Goal: Submit feedback/report problem: Provide input to the site owners about the experience or issues

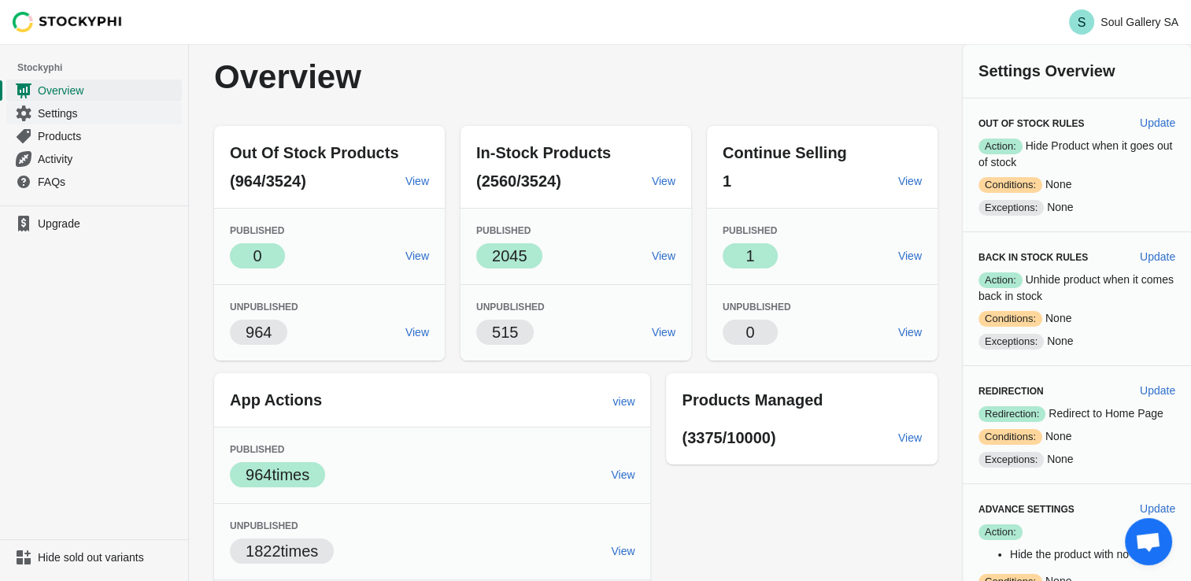
click at [57, 115] on span "Settings" at bounding box center [108, 114] width 141 height 16
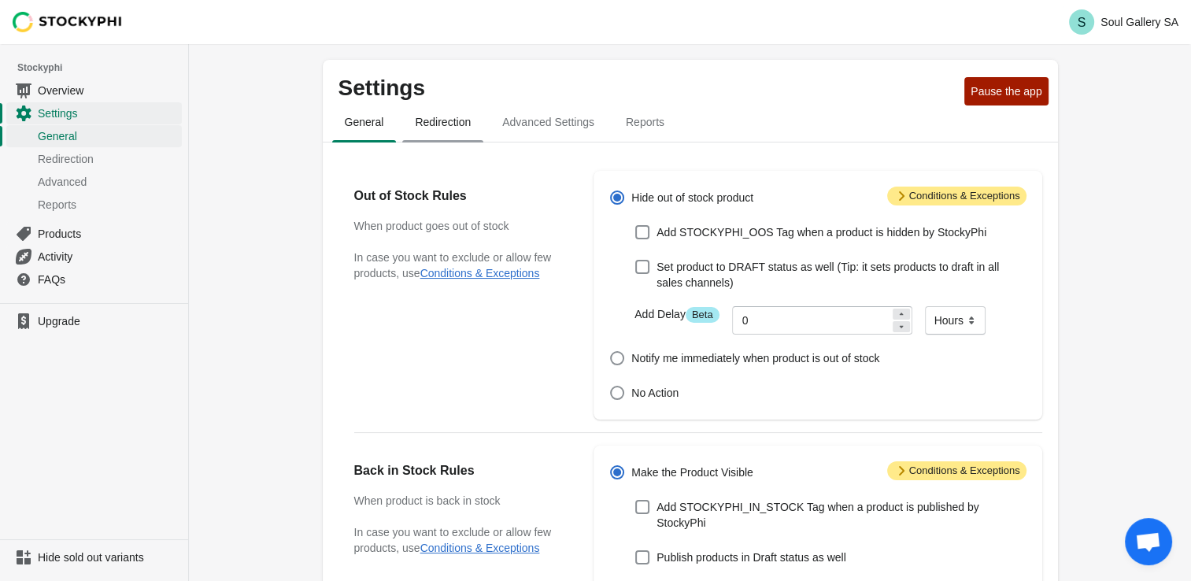
click at [438, 124] on span "Redirection" at bounding box center [442, 122] width 81 height 28
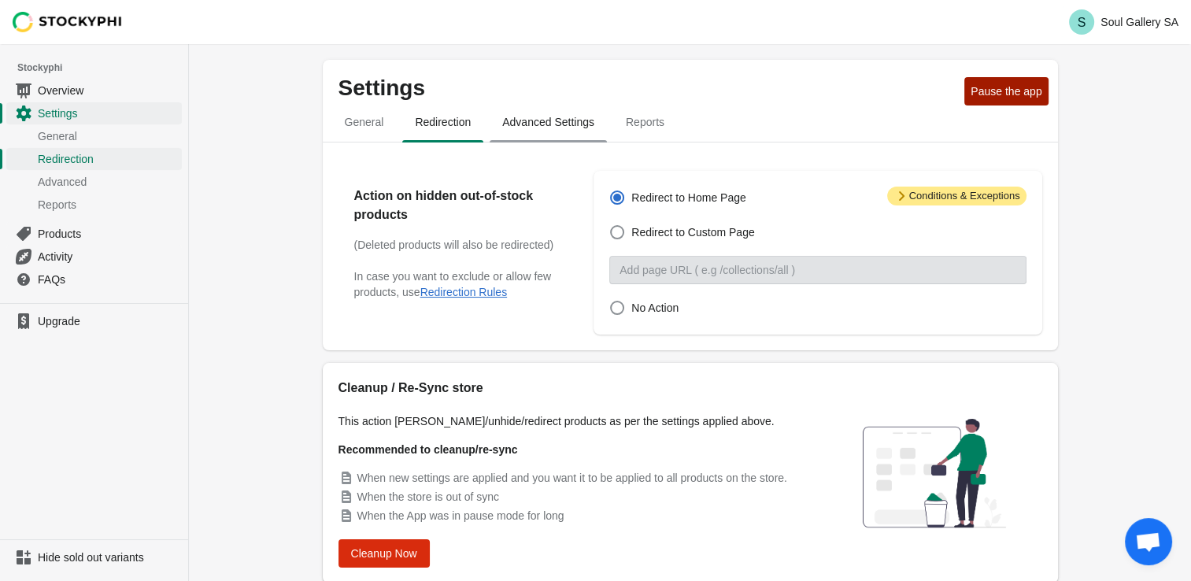
click at [538, 124] on span "Advanced Settings" at bounding box center [548, 122] width 117 height 28
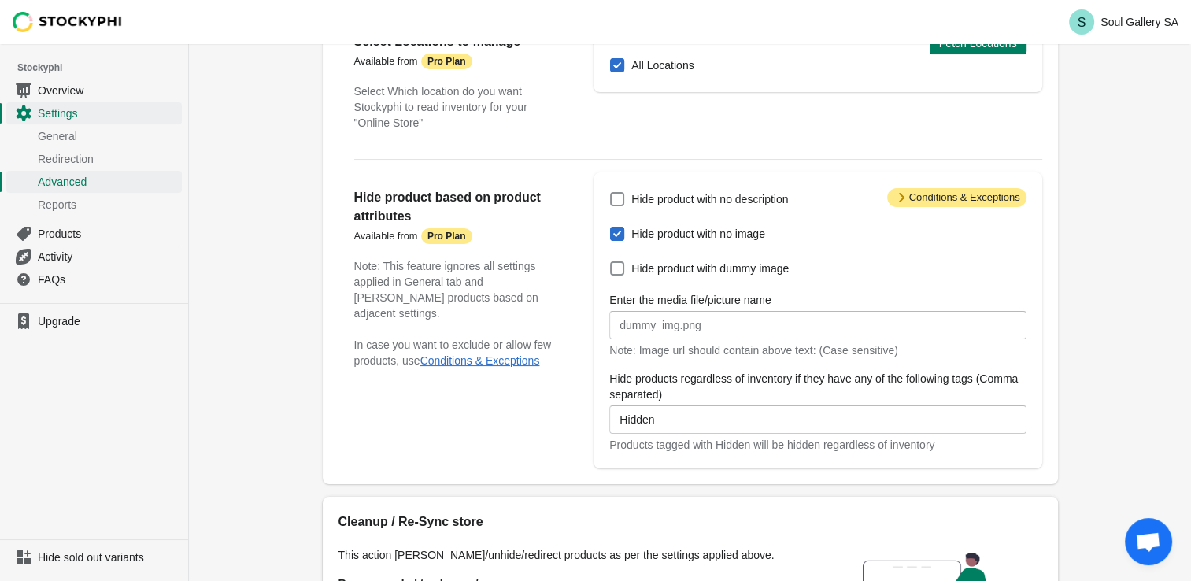
scroll to position [157, 0]
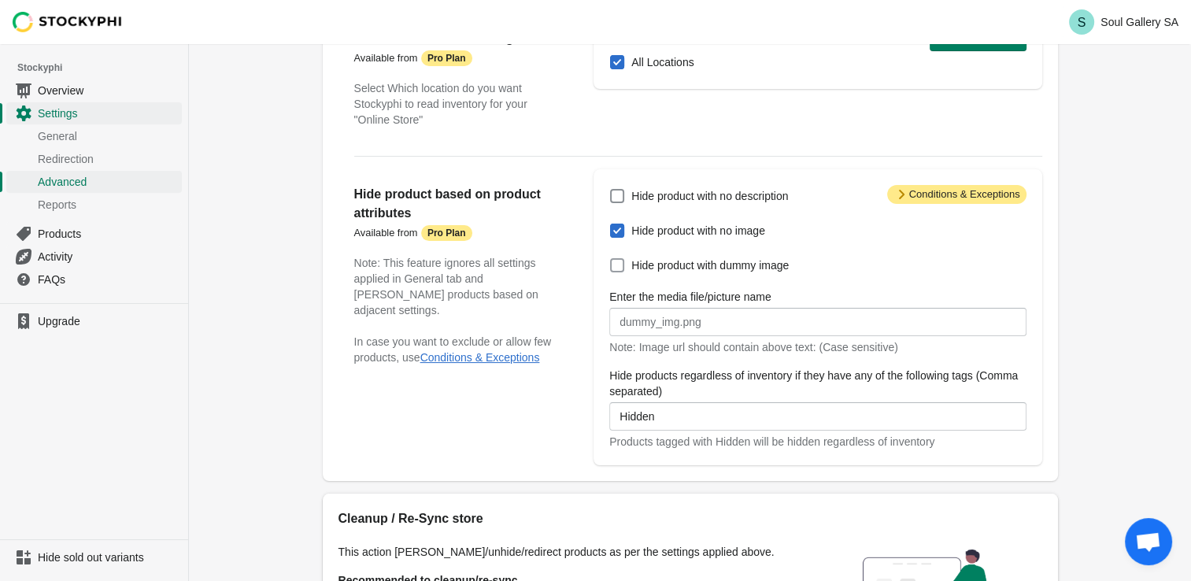
click at [614, 270] on span at bounding box center [617, 265] width 14 height 14
click at [611, 259] on input "Hide product with dummy image" at bounding box center [610, 258] width 1 height 1
checkbox input "true"
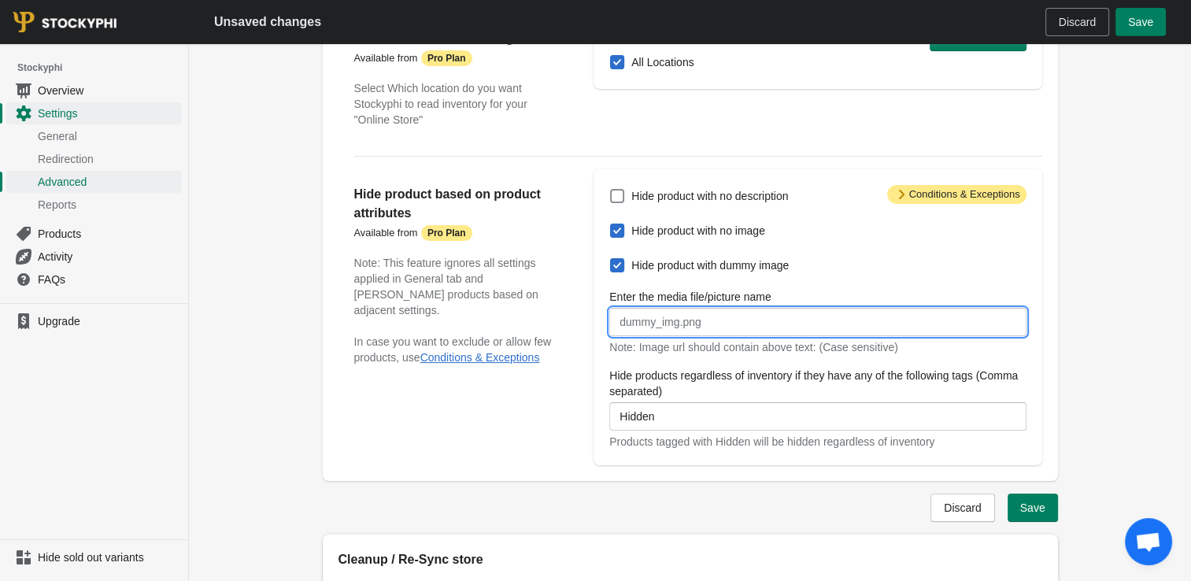
click at [664, 323] on input "Enter the media file/picture name" at bounding box center [818, 322] width 417 height 28
drag, startPoint x: 675, startPoint y: 326, endPoint x: 609, endPoint y: 328, distance: 66.2
click at [610, 328] on input "dummy" at bounding box center [818, 322] width 417 height 28
type input "dummy"
click at [581, 401] on div "Hide product based on product attributes Available from Attention Pro Plan Note…" at bounding box center [691, 311] width 704 height 309
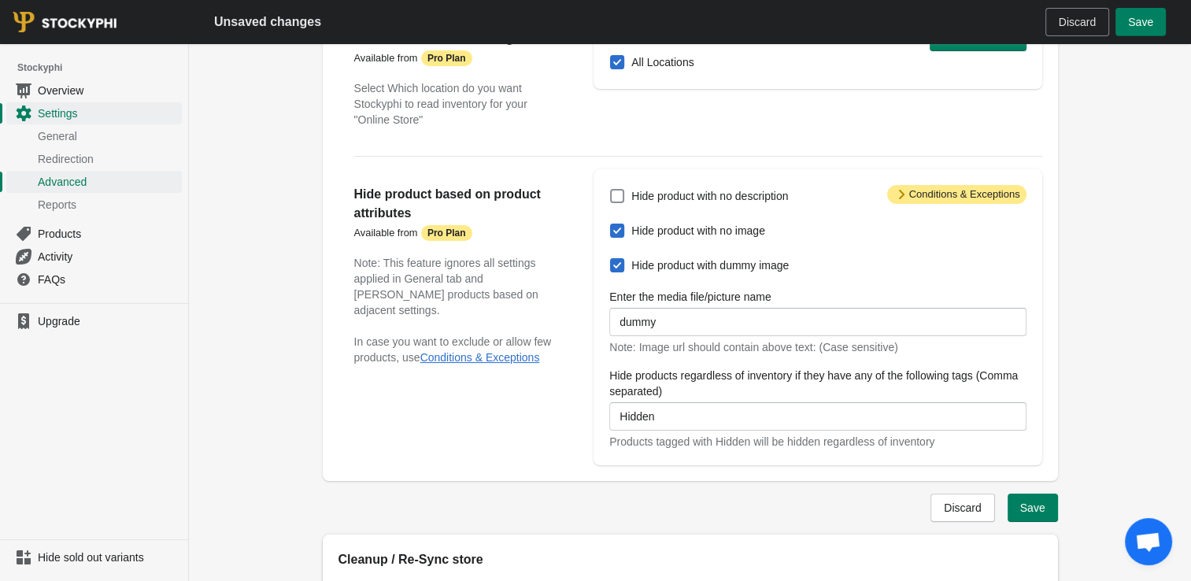
click at [547, 422] on div "Hide product based on product attributes Available from Attention Pro Plan Note…" at bounding box center [466, 317] width 224 height 296
click at [1033, 510] on span "Save" at bounding box center [1033, 508] width 25 height 13
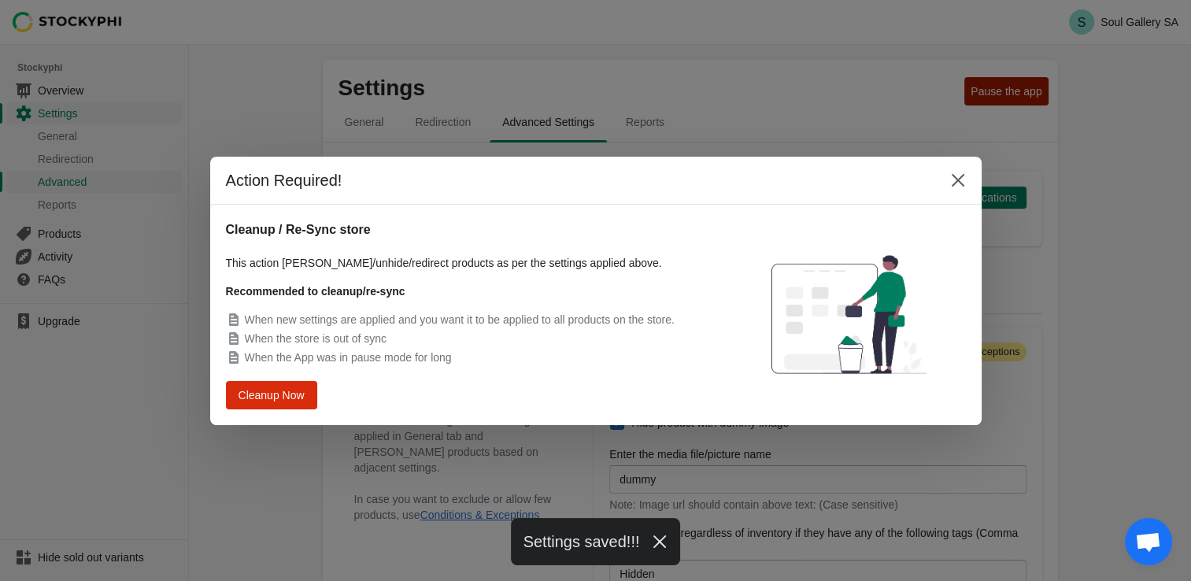
scroll to position [0, 0]
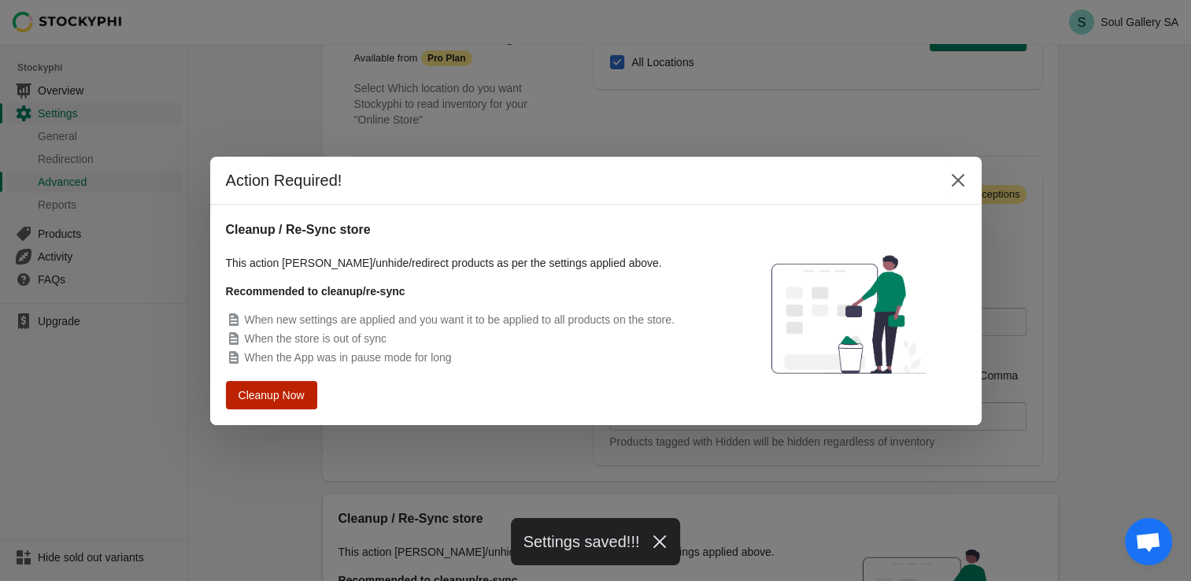
click at [279, 383] on button "Cleanup Now" at bounding box center [271, 394] width 83 height 25
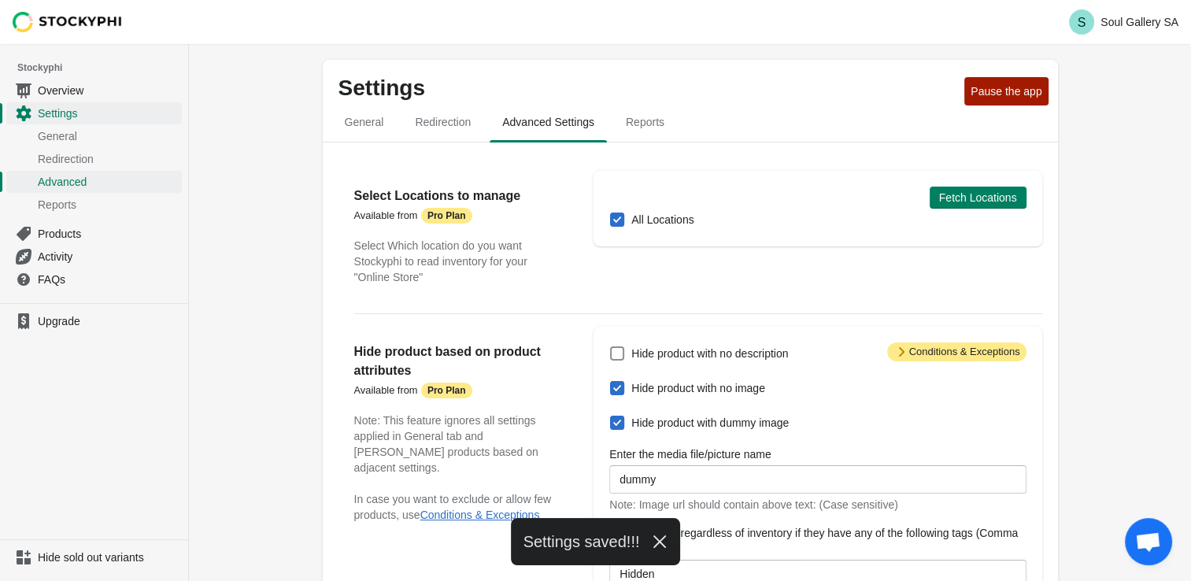
scroll to position [157, 0]
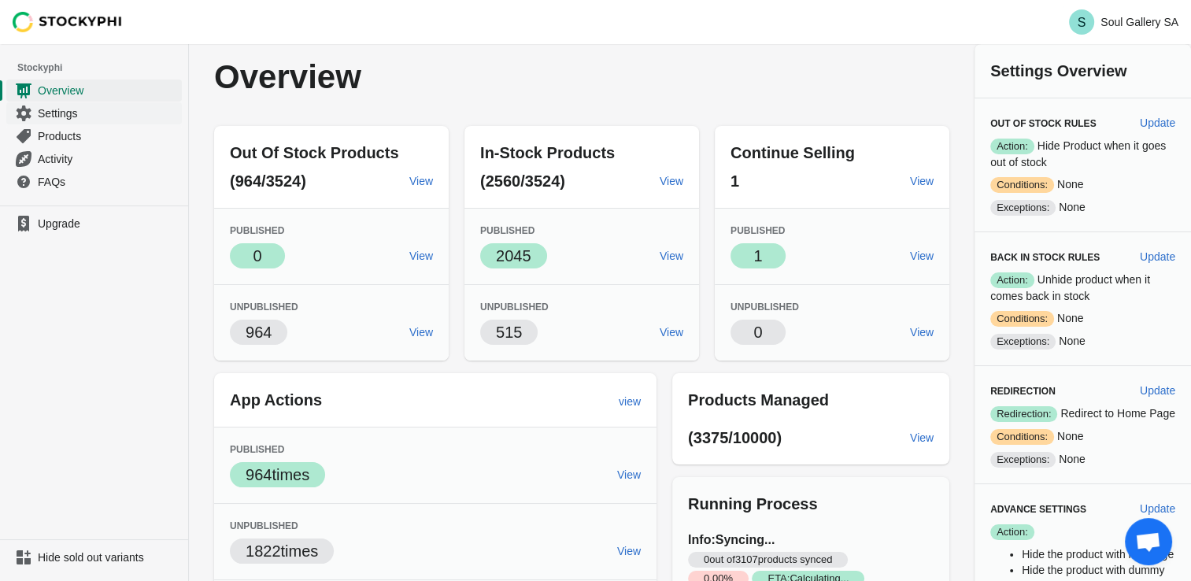
click at [66, 109] on span "Settings" at bounding box center [108, 114] width 141 height 16
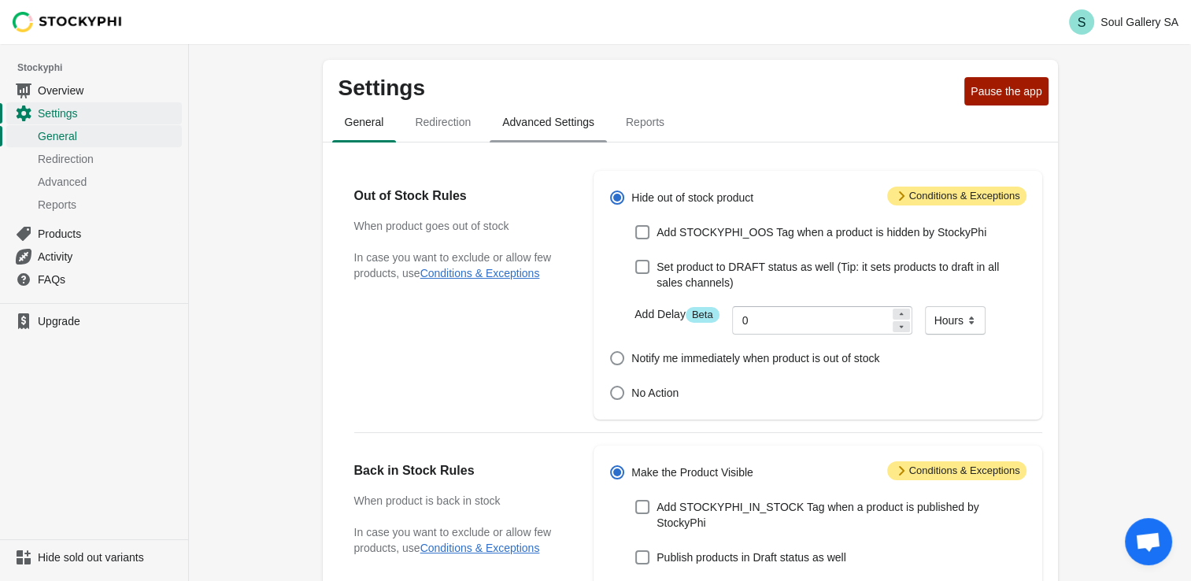
click at [556, 116] on span "Advanced Settings" at bounding box center [548, 122] width 117 height 28
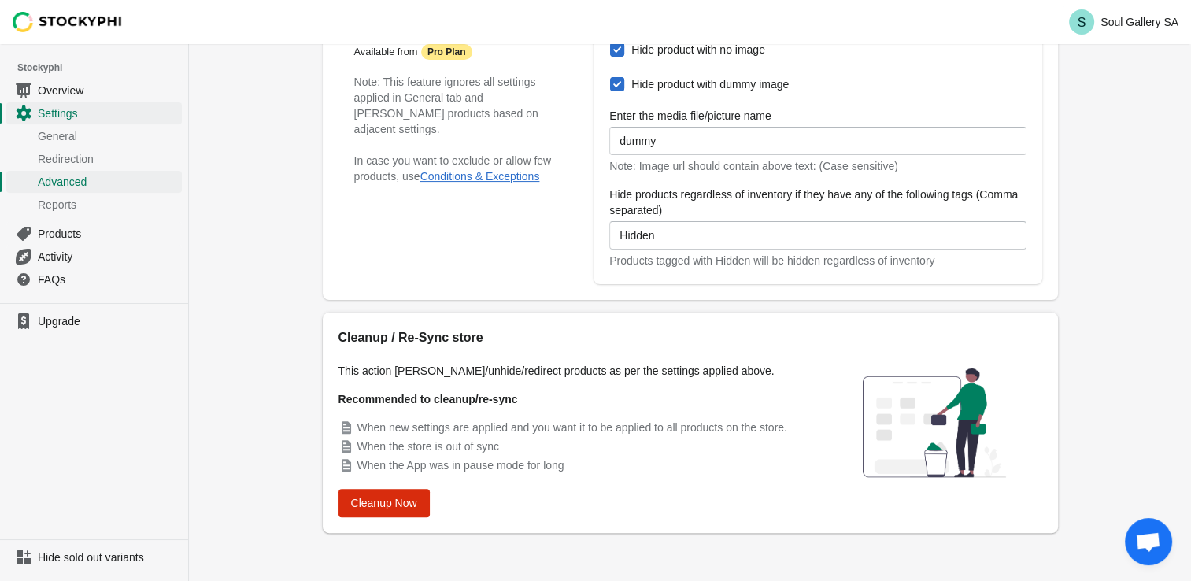
scroll to position [344, 0]
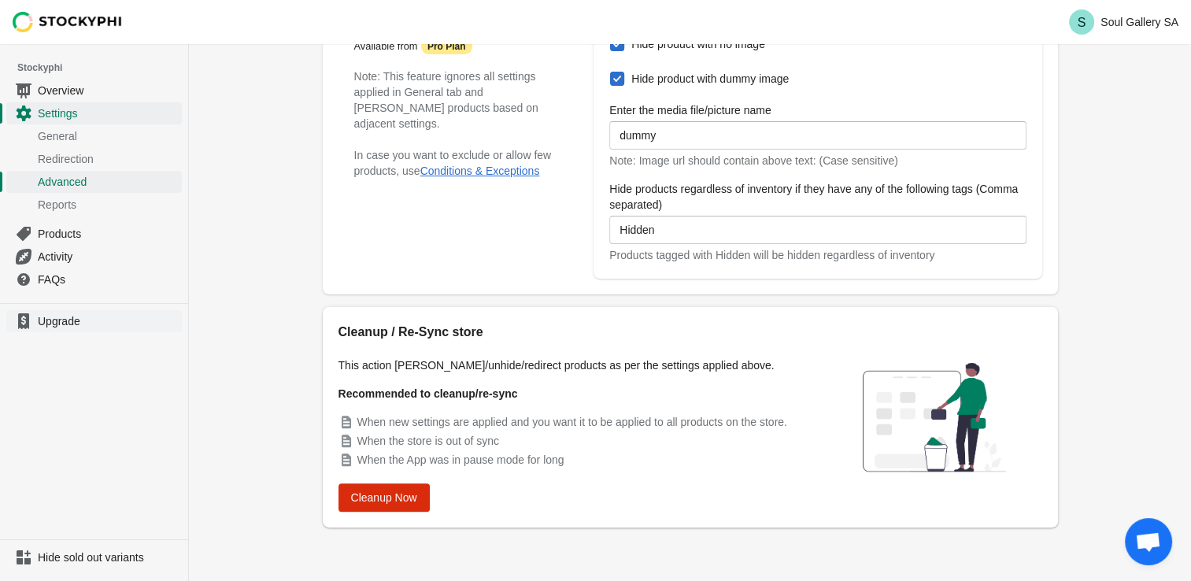
click at [54, 321] on span "Upgrade" at bounding box center [108, 321] width 141 height 16
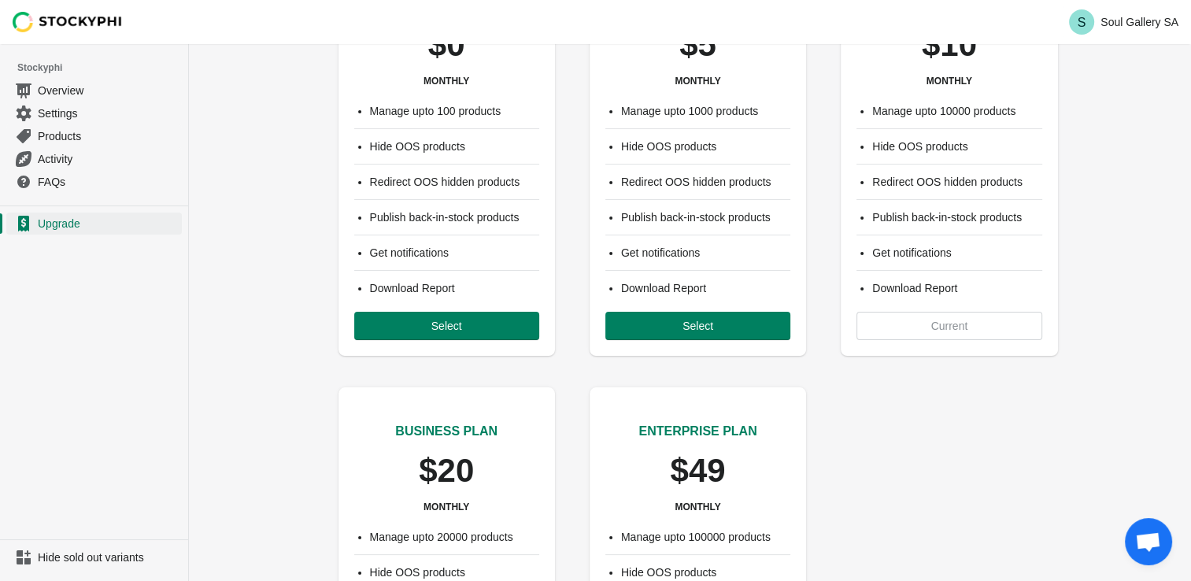
scroll to position [79, 0]
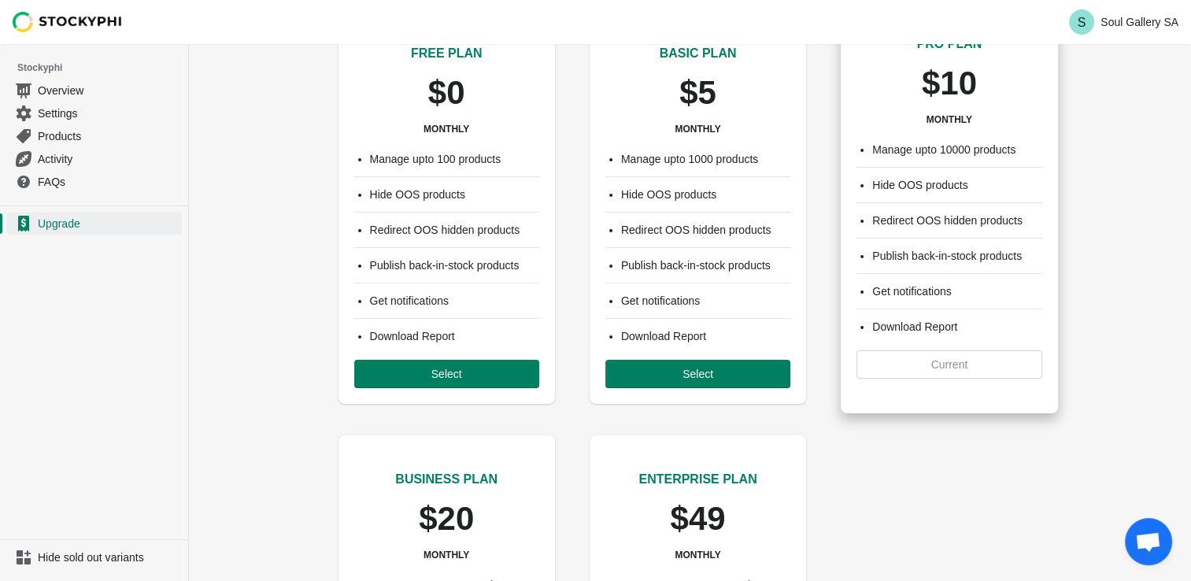
click at [969, 373] on div "Manage upto 10000 products Hide OOS products Redirect OOS hidden products Publi…" at bounding box center [949, 260] width 217 height 269
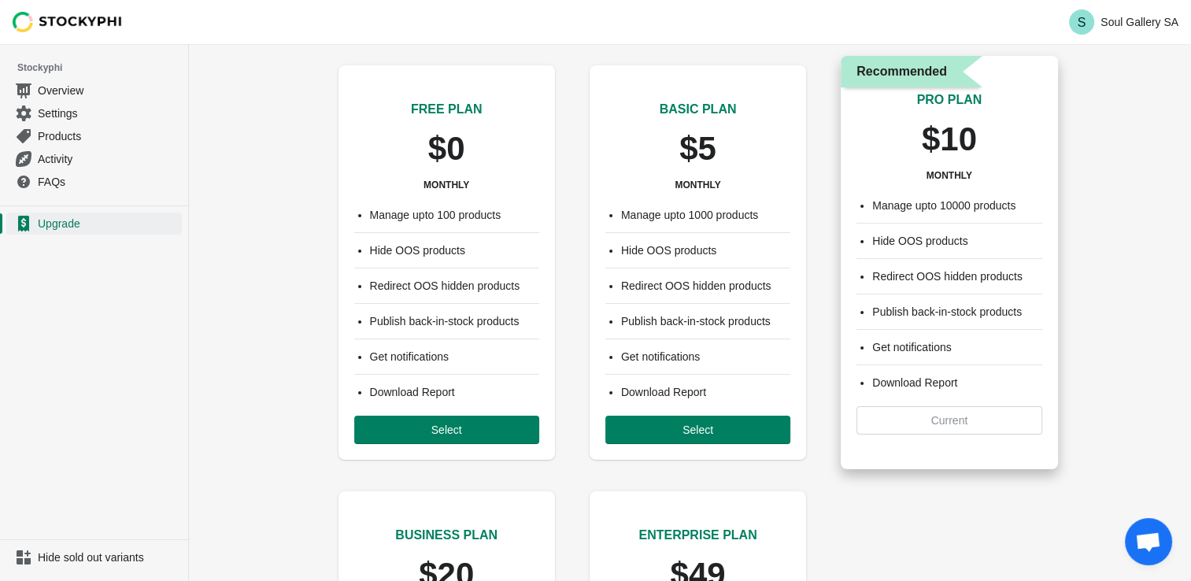
scroll to position [0, 0]
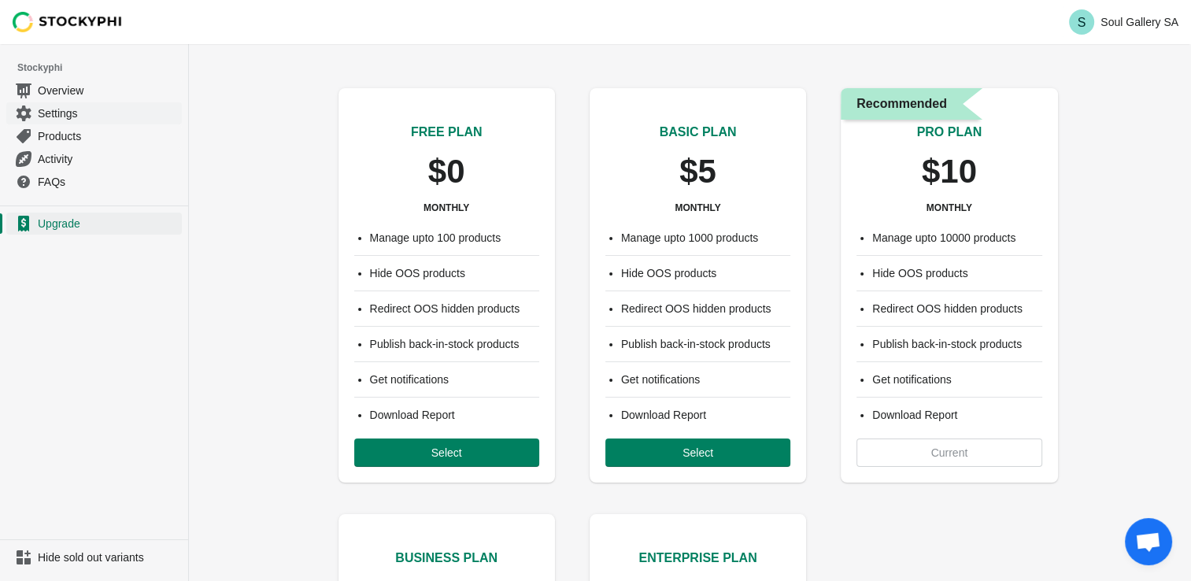
click at [55, 119] on span "Settings" at bounding box center [108, 114] width 141 height 16
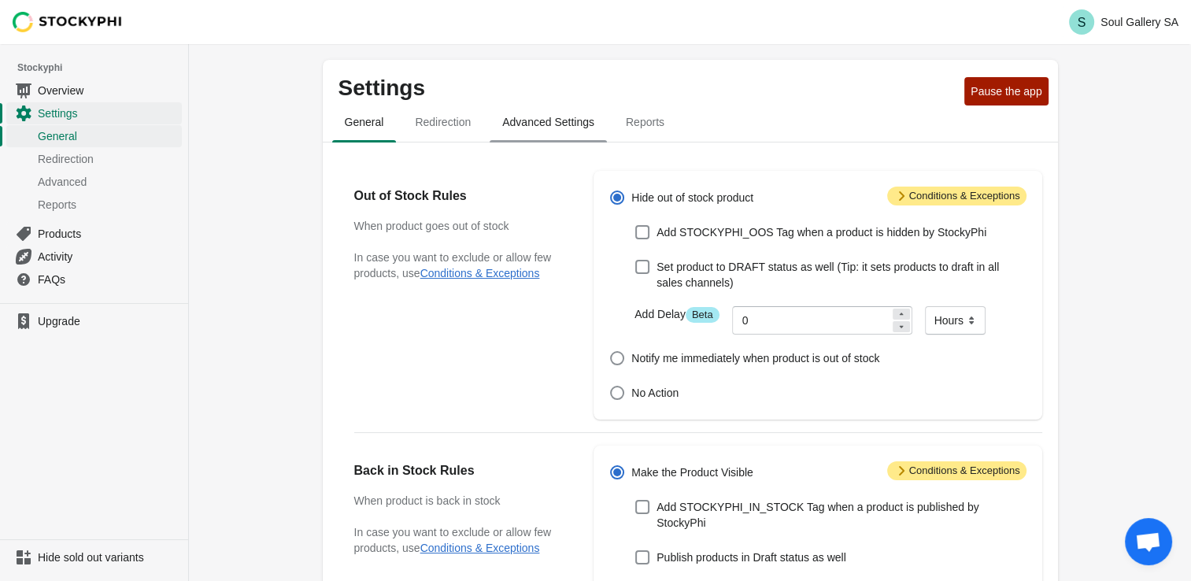
click at [549, 118] on span "Advanced Settings" at bounding box center [548, 122] width 117 height 28
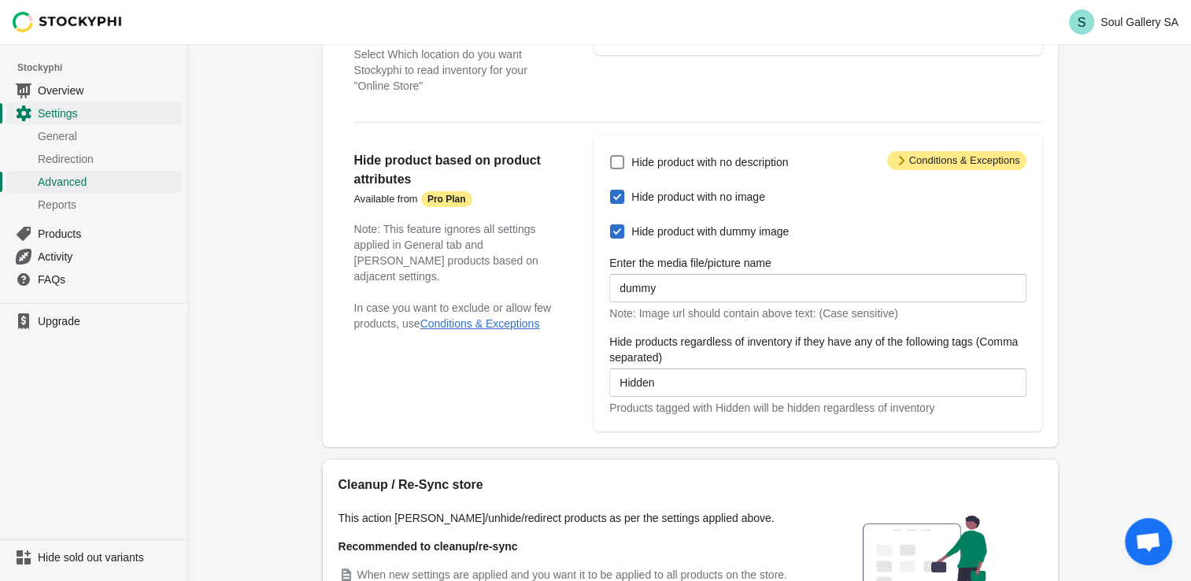
scroll to position [236, 0]
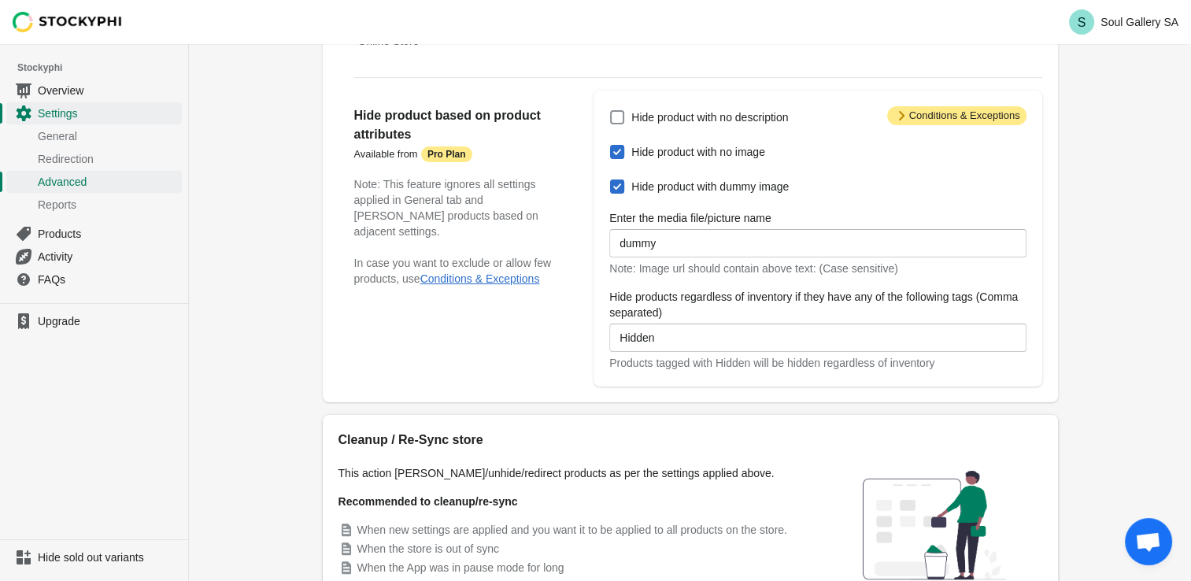
click at [1158, 540] on span "Open chat" at bounding box center [1149, 543] width 26 height 22
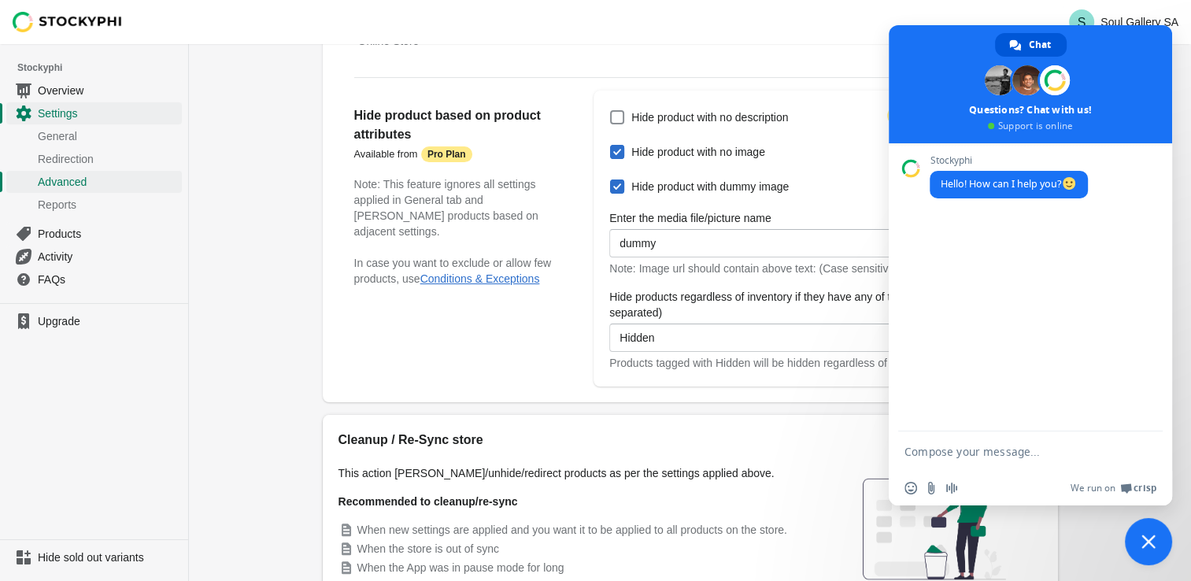
click at [989, 446] on textarea "Compose your message..." at bounding box center [1015, 451] width 220 height 39
type textarea "We hid products with Hidden tag but they are still showing online"
click at [1139, 438] on span "Send" at bounding box center [1145, 438] width 12 height 12
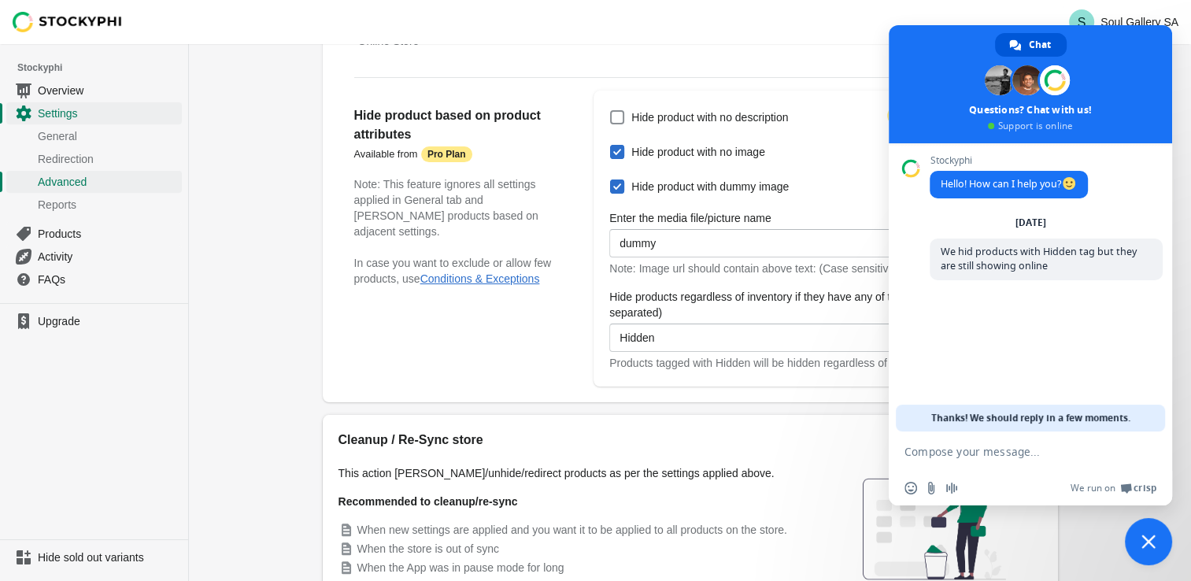
click at [510, 342] on div "Hide product based on product attributes Available from Attention Pro Plan Note…" at bounding box center [466, 239] width 224 height 296
click at [1134, 533] on span "Close chat" at bounding box center [1148, 541] width 47 height 47
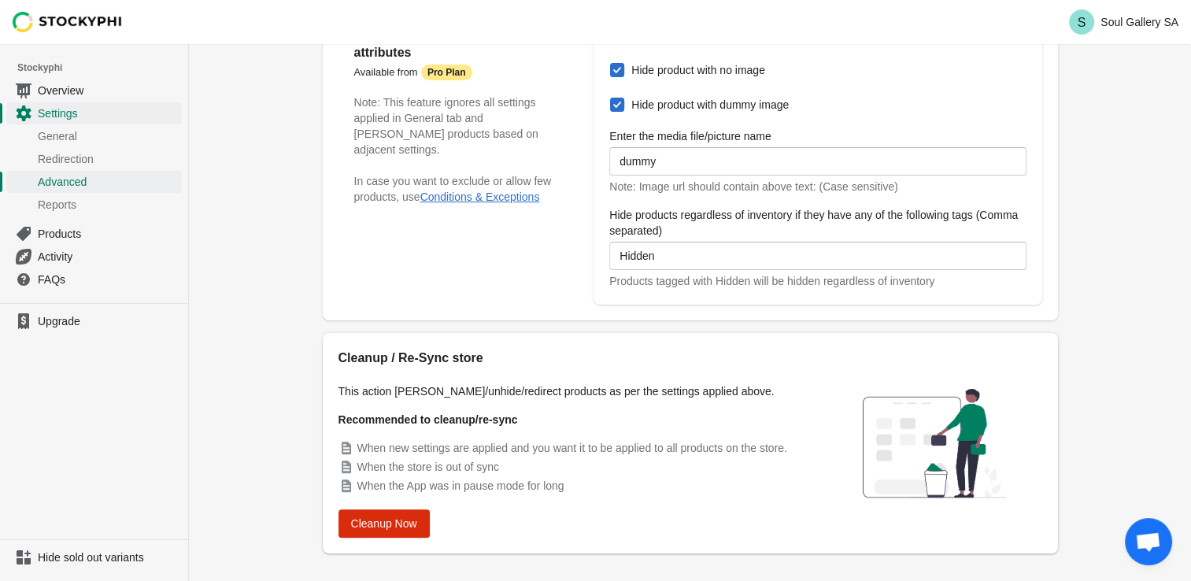
scroll to position [344, 0]
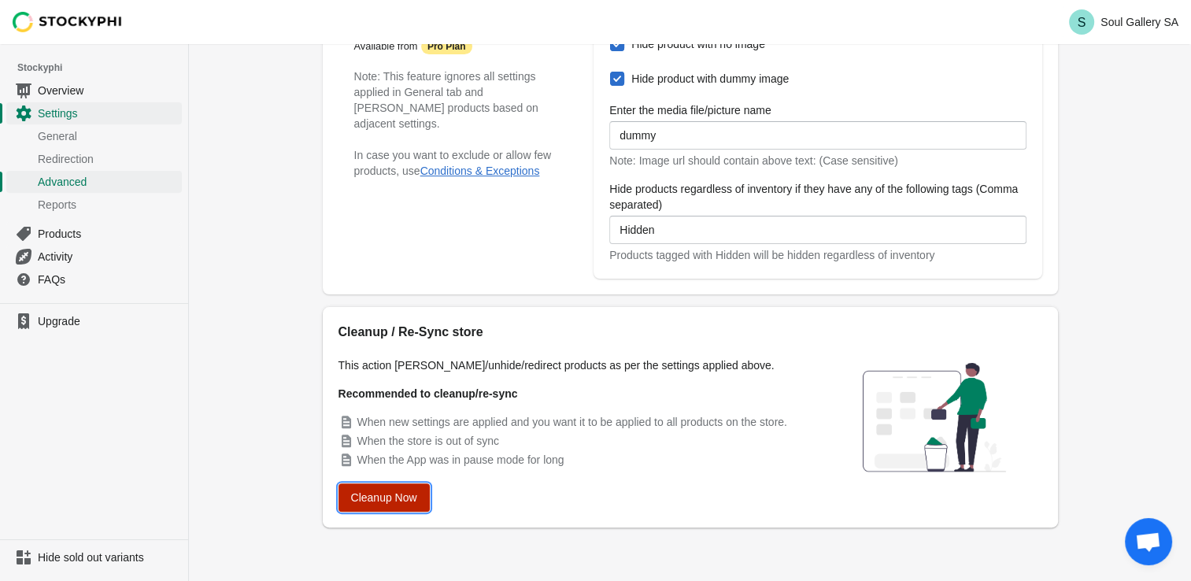
click at [380, 502] on span "Cleanup Now" at bounding box center [384, 497] width 66 height 13
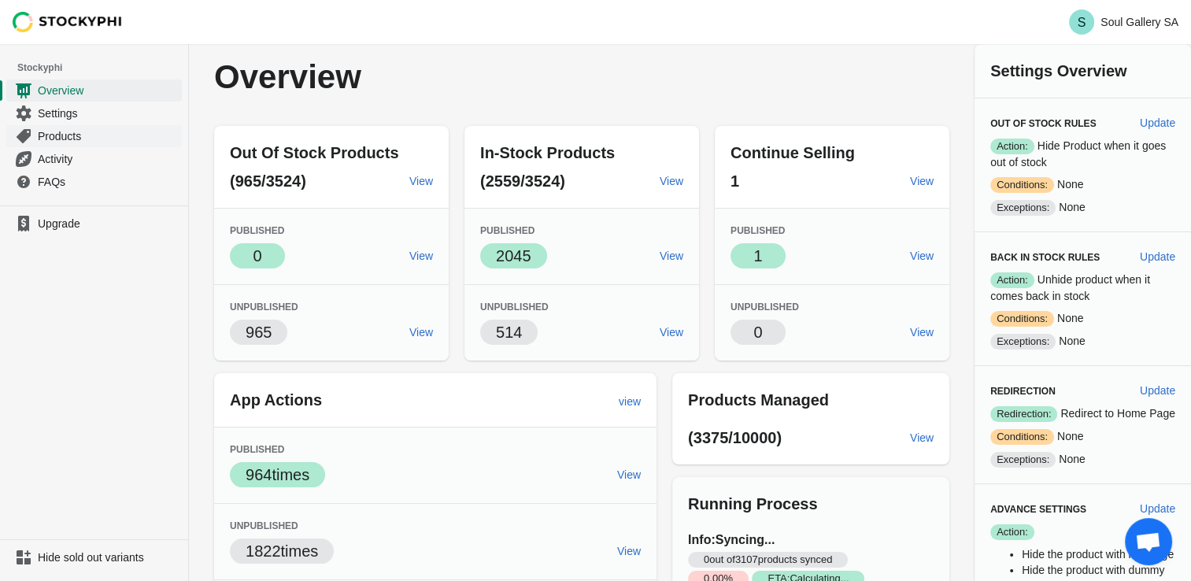
click at [69, 131] on span "Products" at bounding box center [108, 136] width 141 height 16
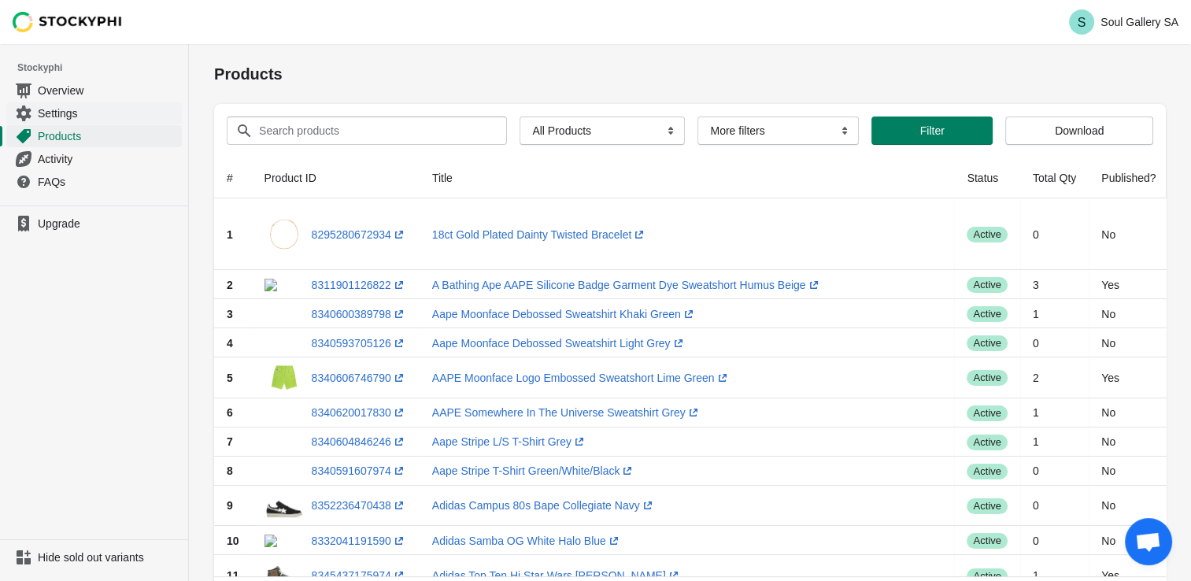
click at [47, 109] on span "Settings" at bounding box center [108, 114] width 141 height 16
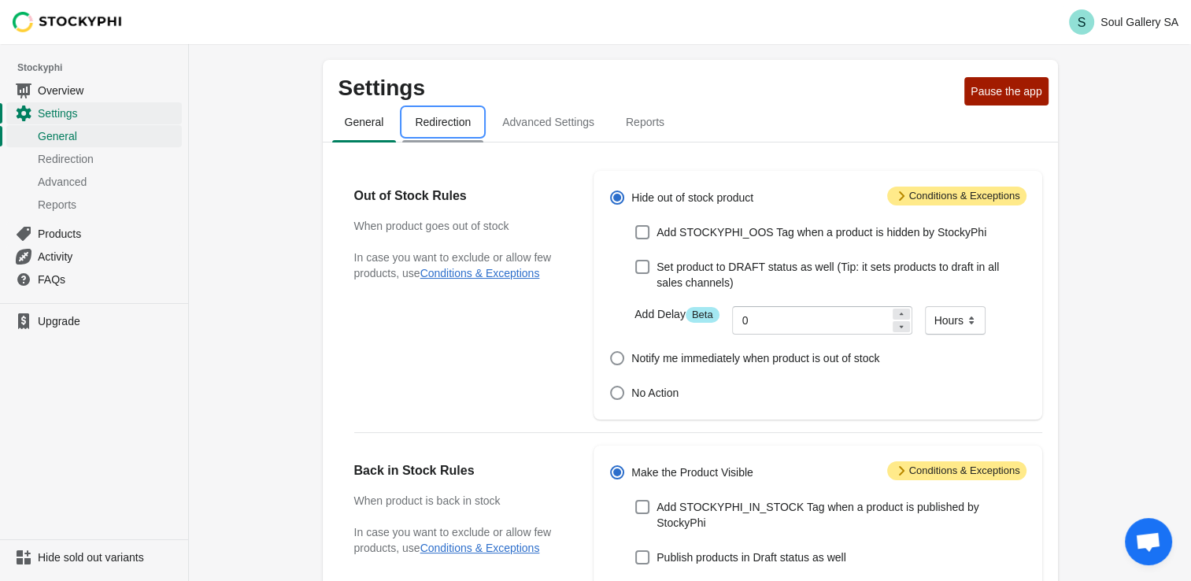
click at [452, 129] on span "Redirection" at bounding box center [442, 122] width 81 height 28
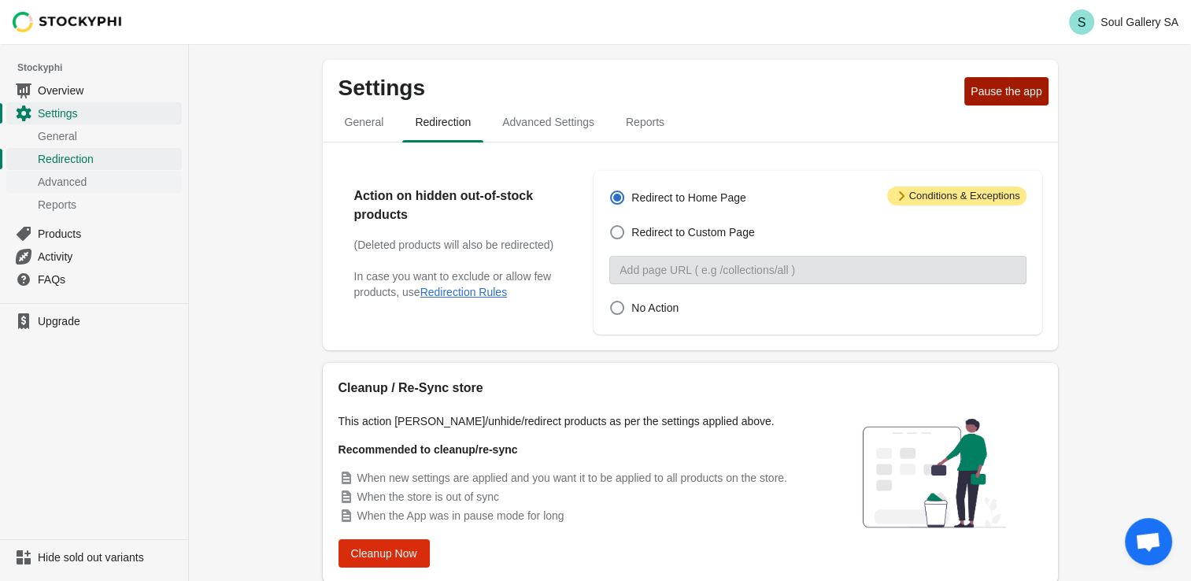
click at [76, 179] on span "Advanced" at bounding box center [108, 182] width 141 height 16
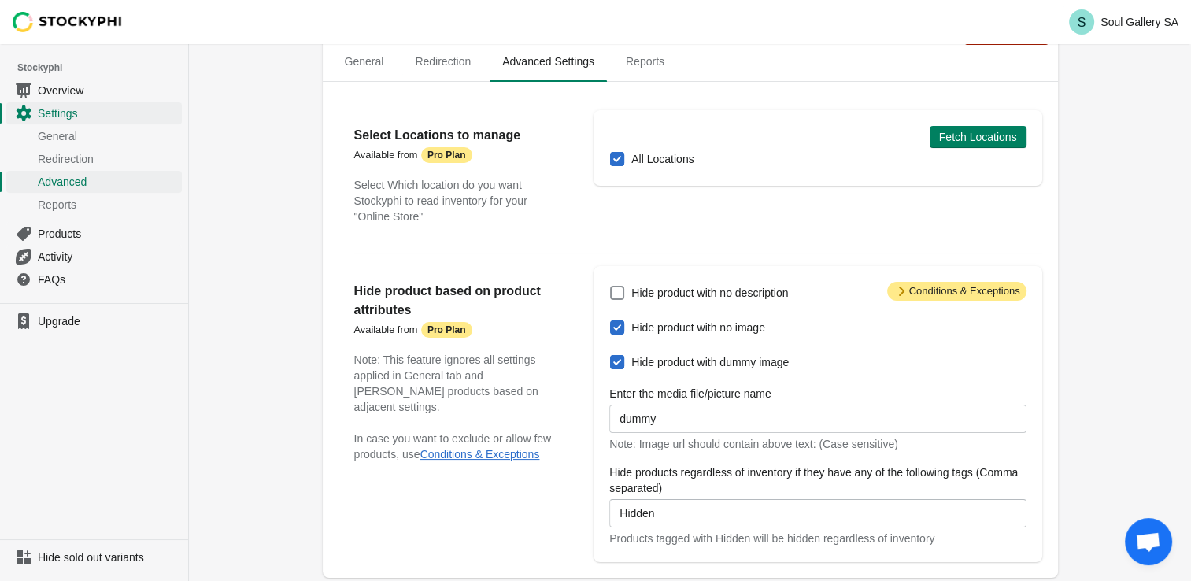
scroll to position [79, 0]
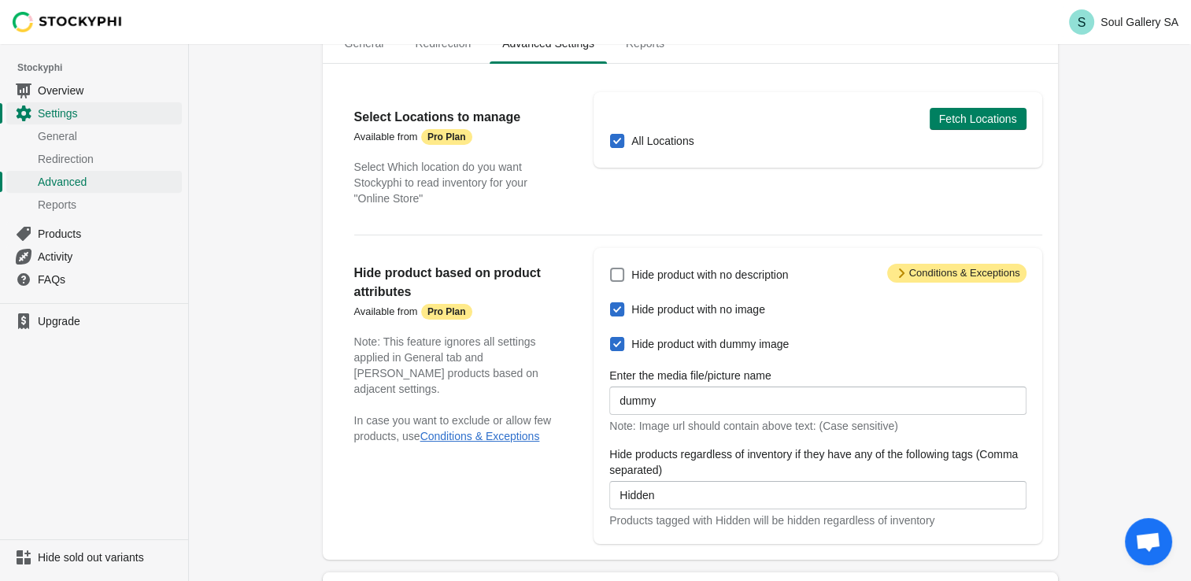
click at [450, 313] on strong "Pro Plan" at bounding box center [447, 312] width 39 height 13
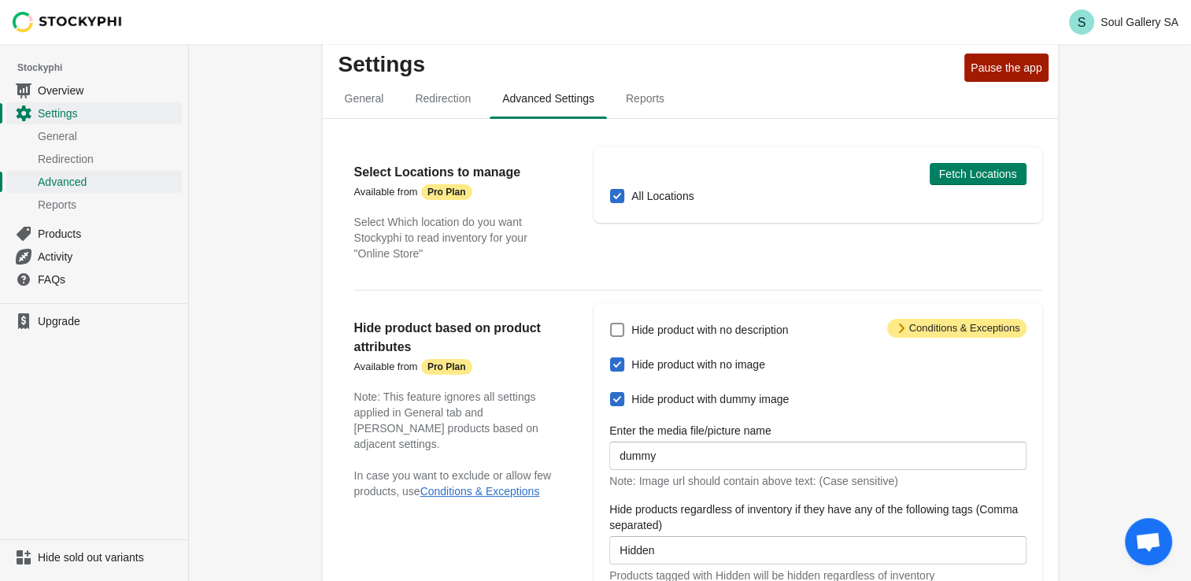
scroll to position [0, 0]
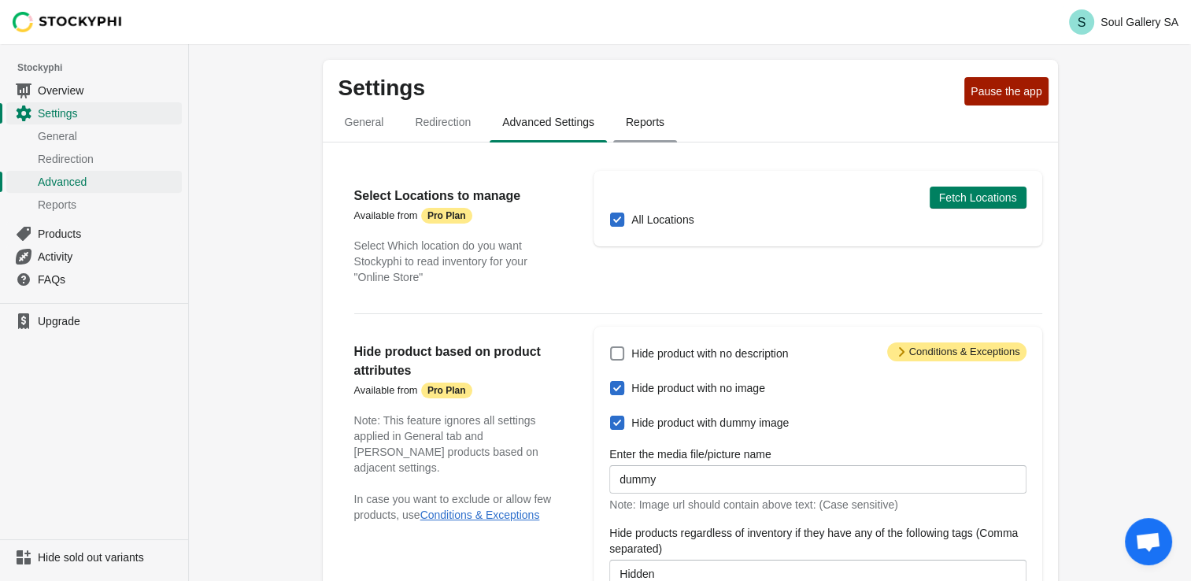
click at [650, 135] on span "Reports" at bounding box center [645, 122] width 64 height 28
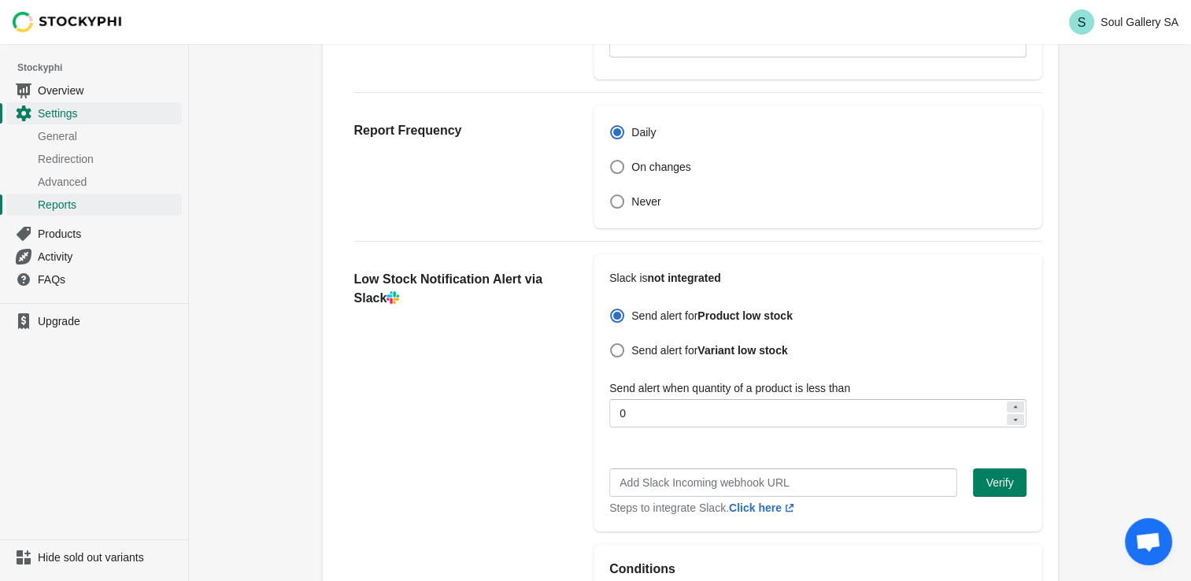
scroll to position [394, 0]
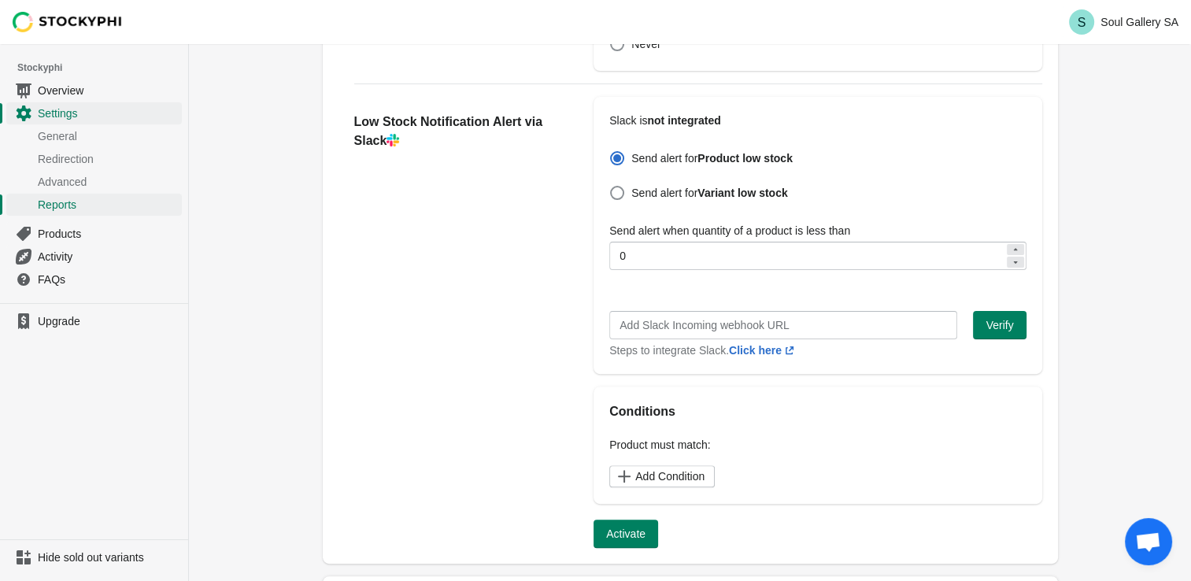
click at [1128, 543] on span "Open chat" at bounding box center [1148, 541] width 47 height 47
